Goal: Find specific page/section: Find specific page/section

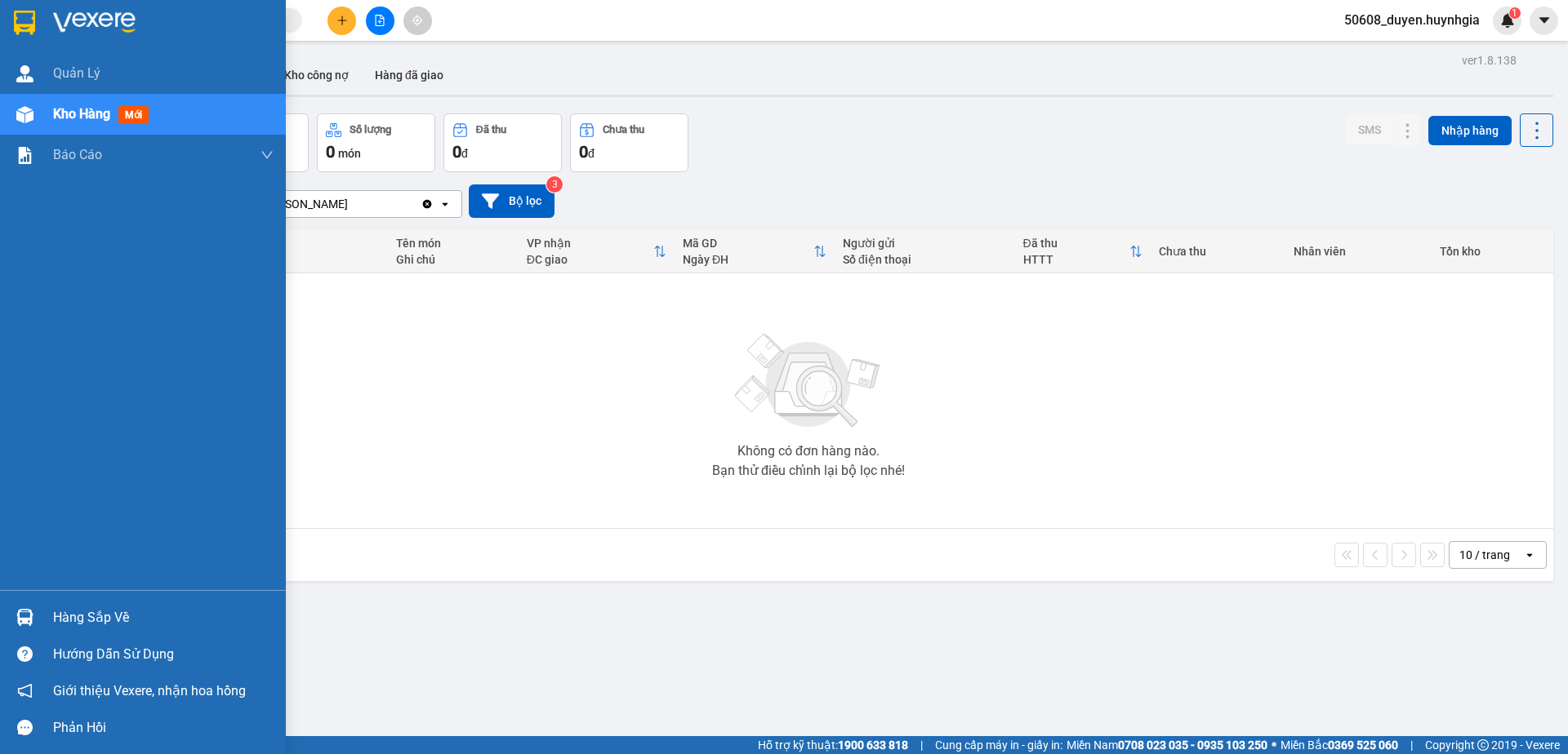
click at [30, 17] on img at bounding box center [25, 23] width 21 height 25
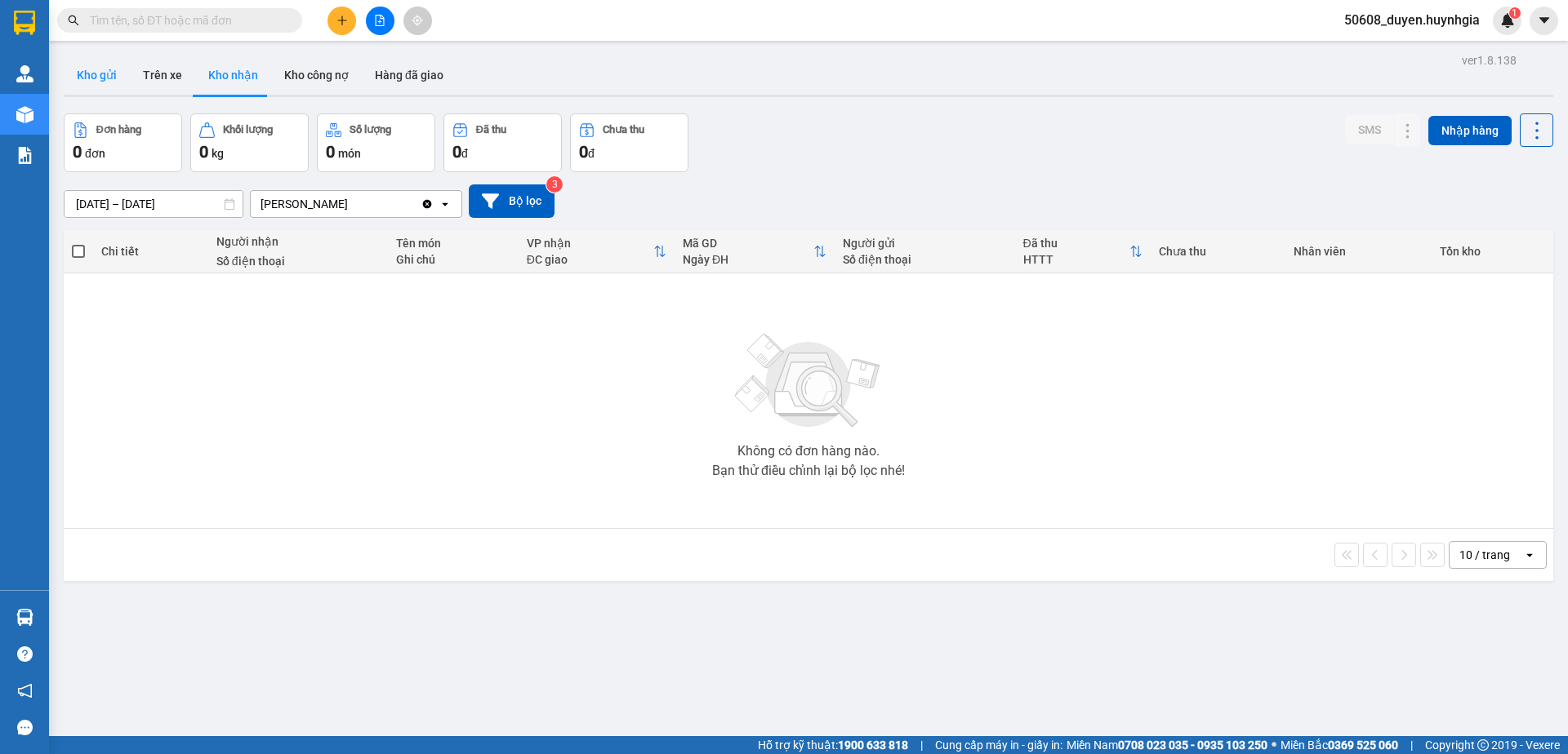
click at [123, 75] on button "Kho gửi" at bounding box center [97, 75] width 66 height 39
